Goal: Information Seeking & Learning: Learn about a topic

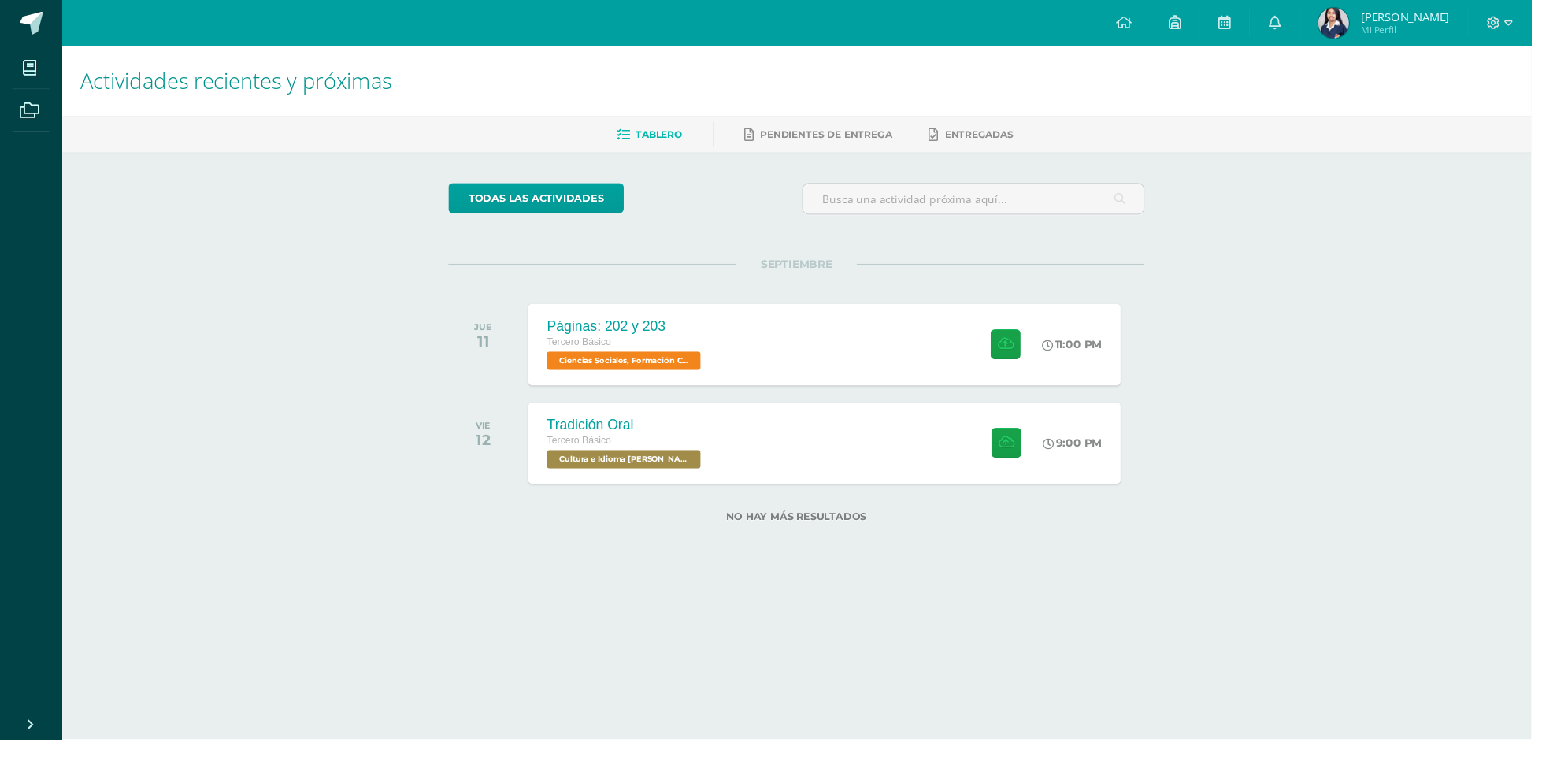
click at [1045, 379] on div at bounding box center [1025, 353] width 76 height 84
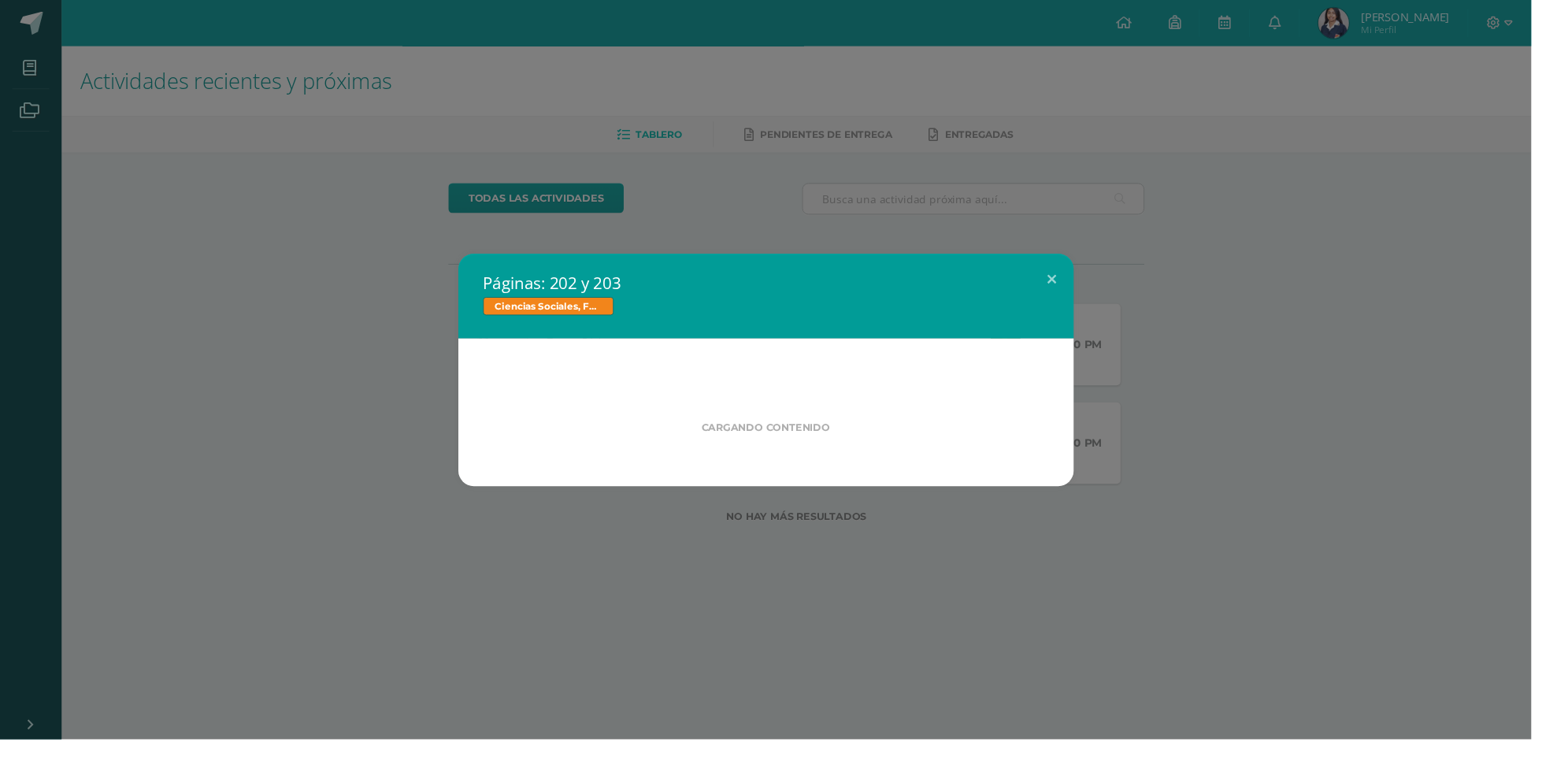
click at [860, 366] on div "Cargando contenido" at bounding box center [784, 421] width 630 height 151
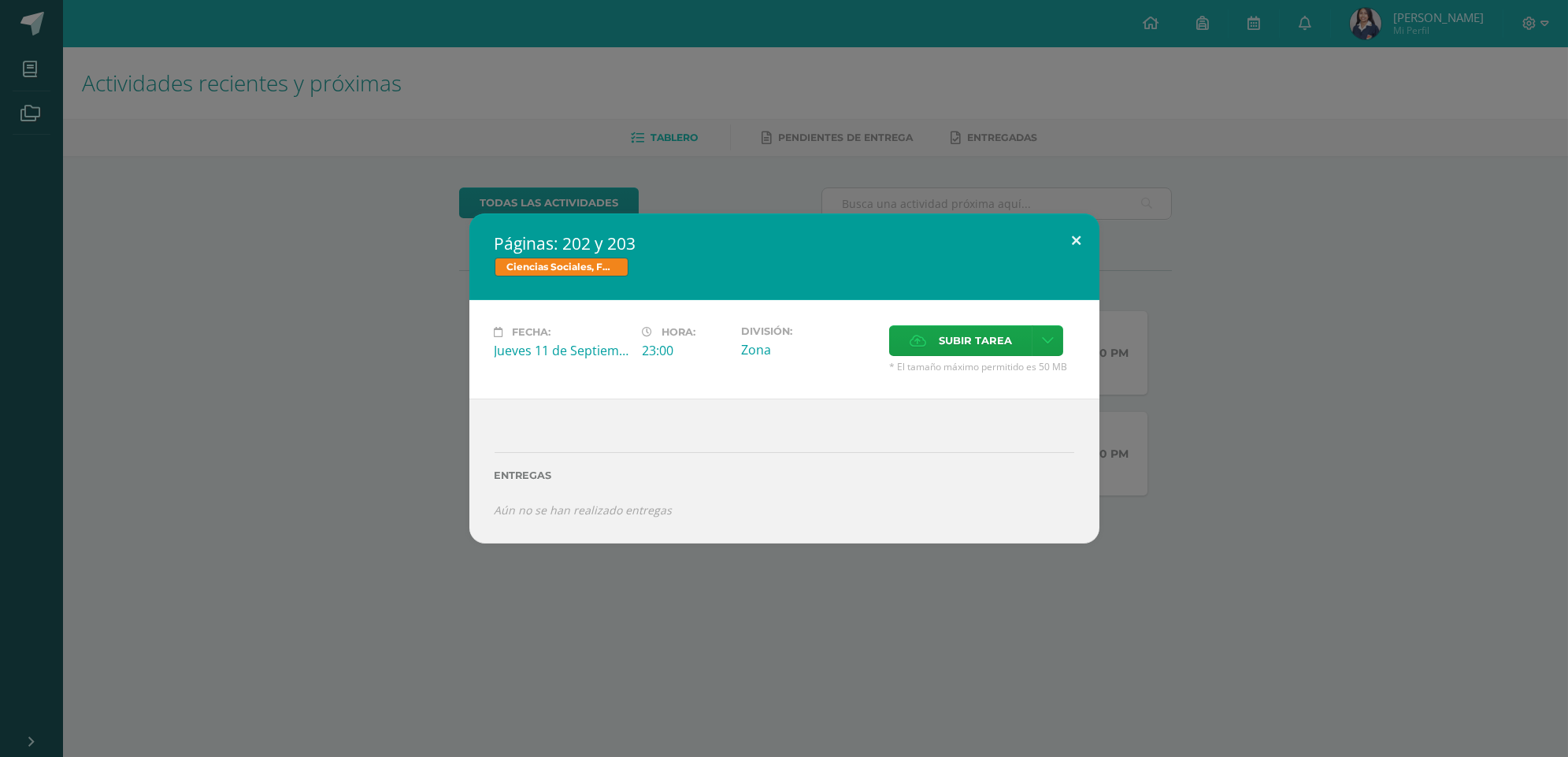
click at [1077, 242] on button at bounding box center [1077, 240] width 45 height 54
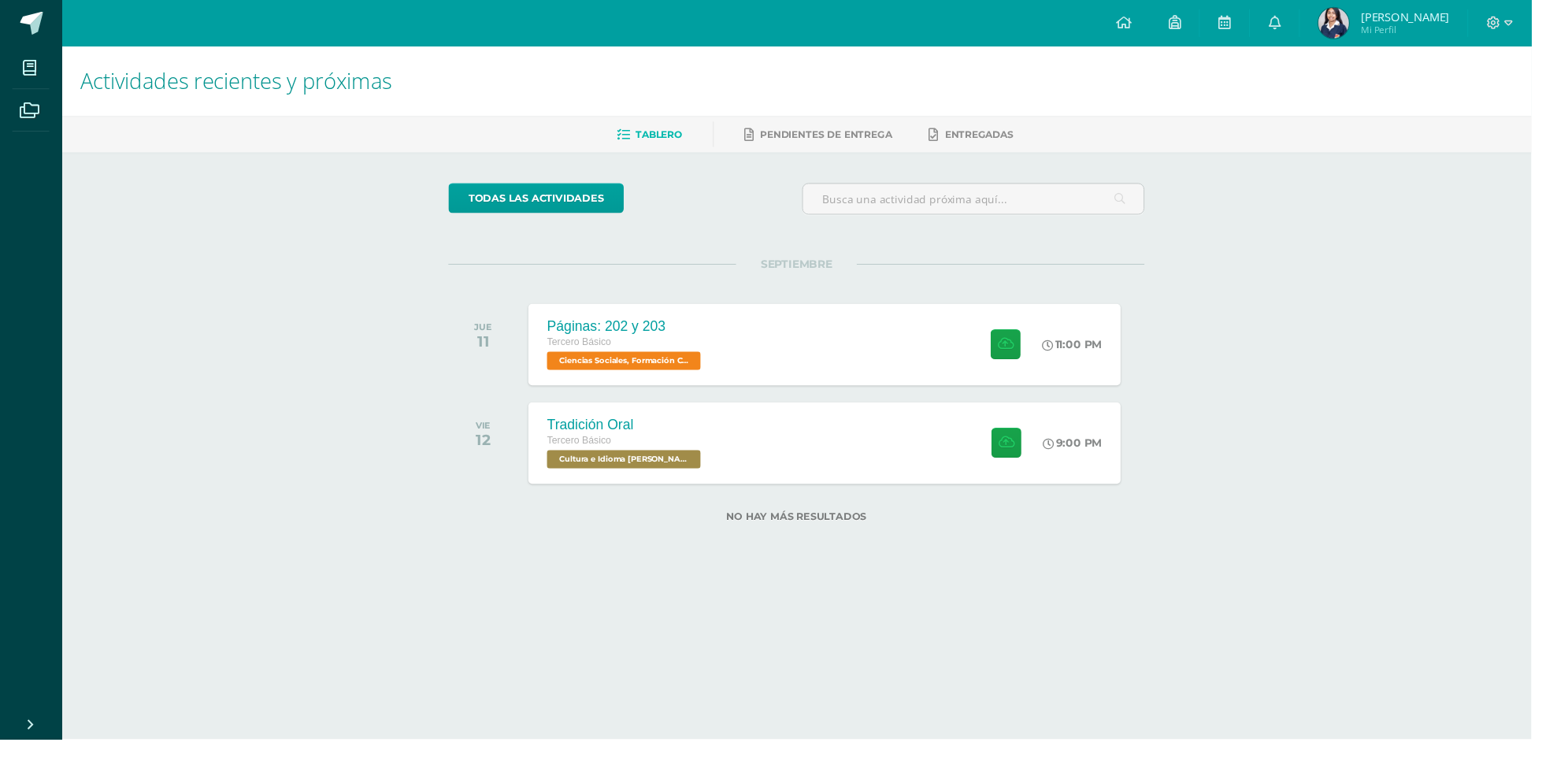
click at [893, 364] on div "Páginas: 202 y 203 Tercero Básico Ciencias Sociales, Formación Ciudadana e Inte…" at bounding box center [844, 353] width 606 height 84
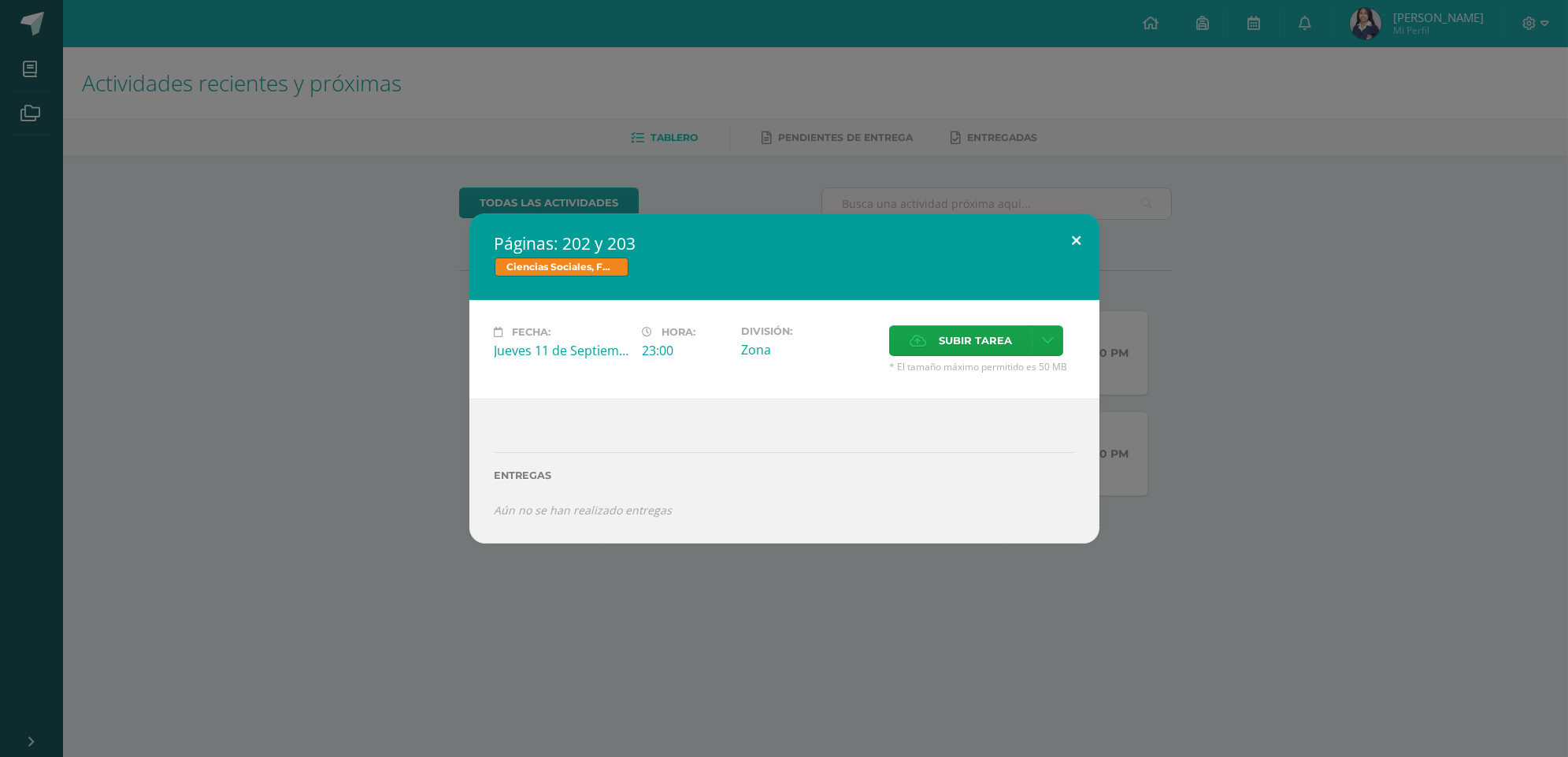
click at [1077, 237] on button at bounding box center [1077, 240] width 45 height 54
